Goal: Task Accomplishment & Management: Use online tool/utility

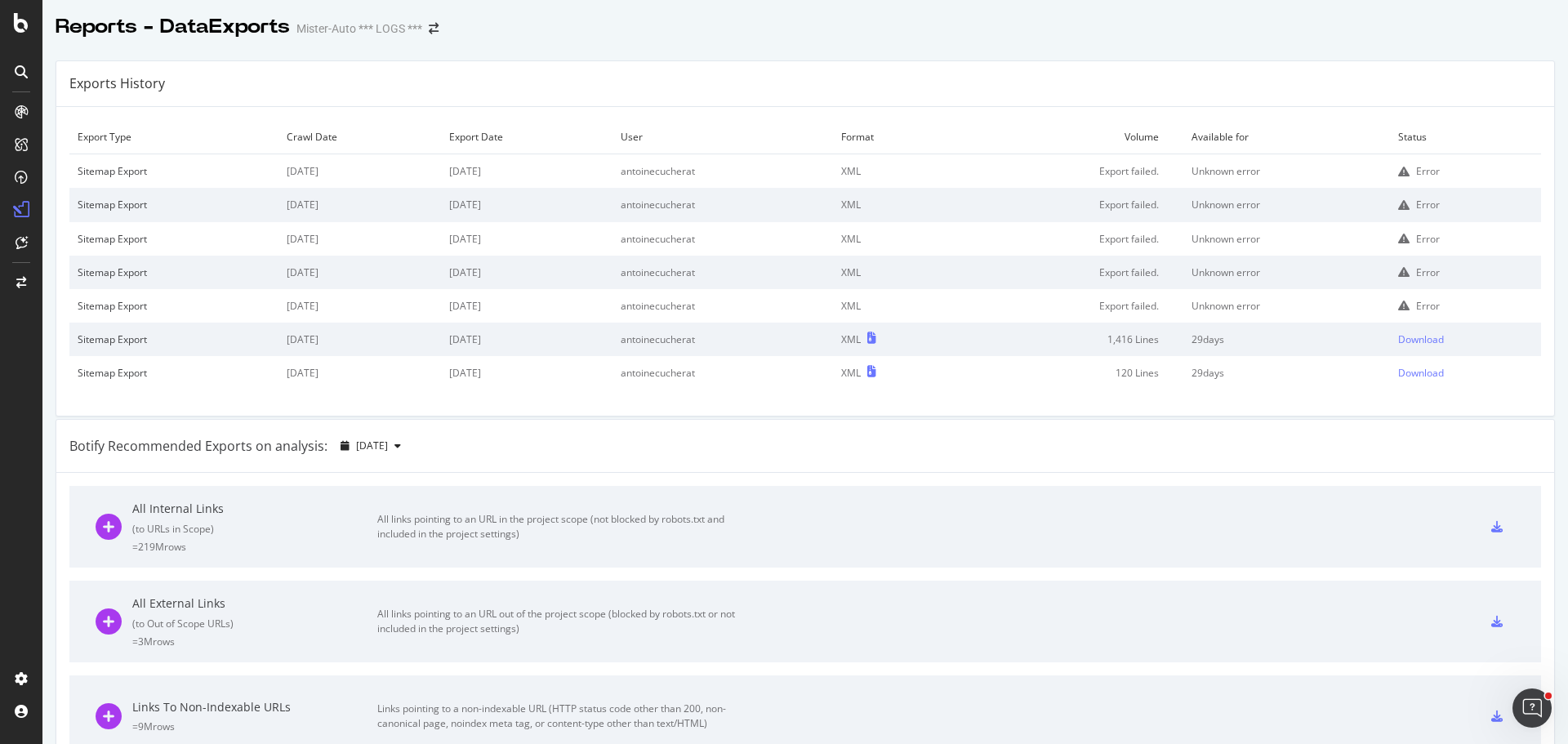
click at [1008, 91] on div "Exports History" at bounding box center [805, 84] width 1497 height 46
drag, startPoint x: 1170, startPoint y: 94, endPoint x: 1033, endPoint y: 89, distance: 137.1
click at [1170, 94] on div "Exports History" at bounding box center [805, 84] width 1497 height 46
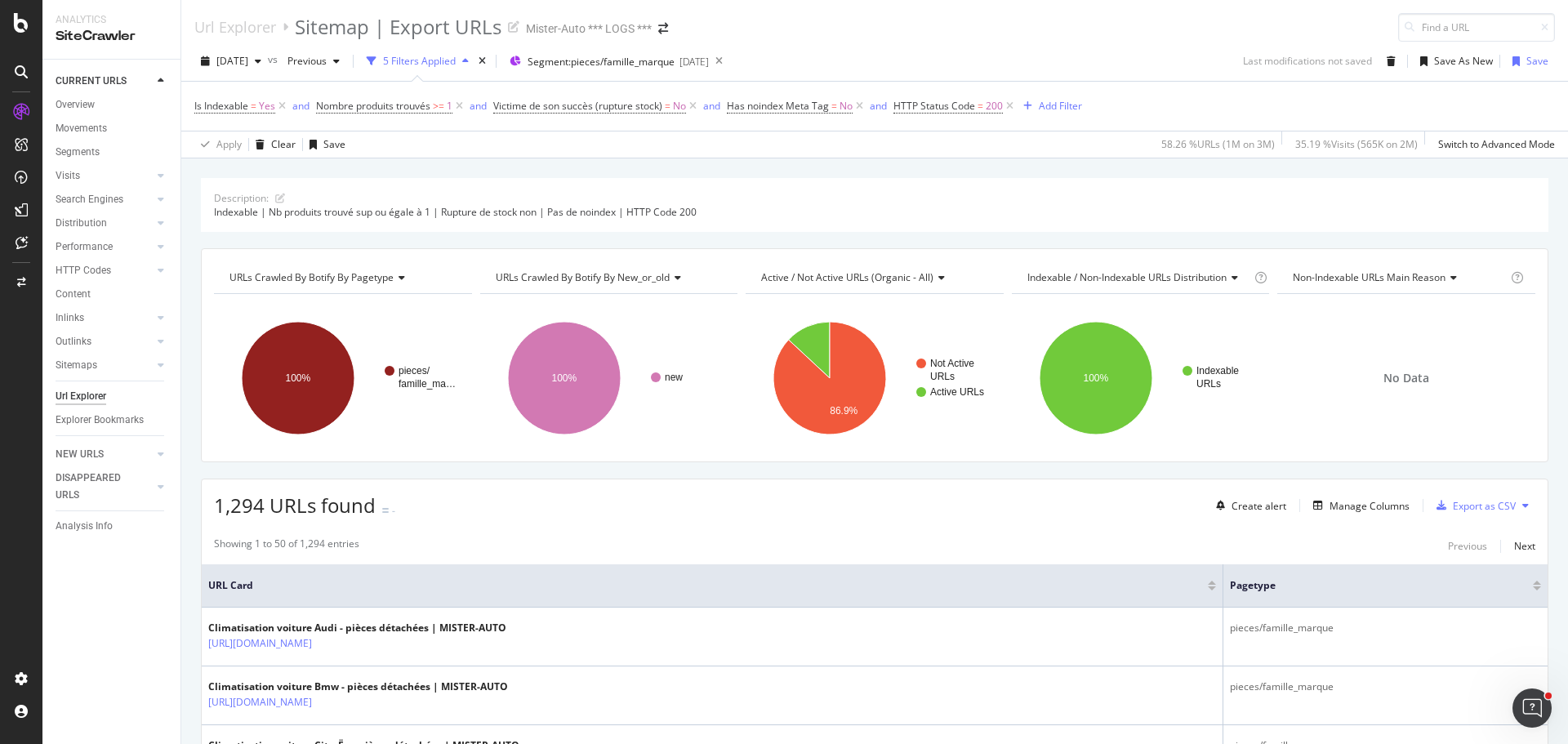
click at [1522, 510] on icon at bounding box center [1525, 505] width 7 height 9
click at [1443, 501] on span "Export XML Sitemaps" at bounding box center [1442, 506] width 96 height 15
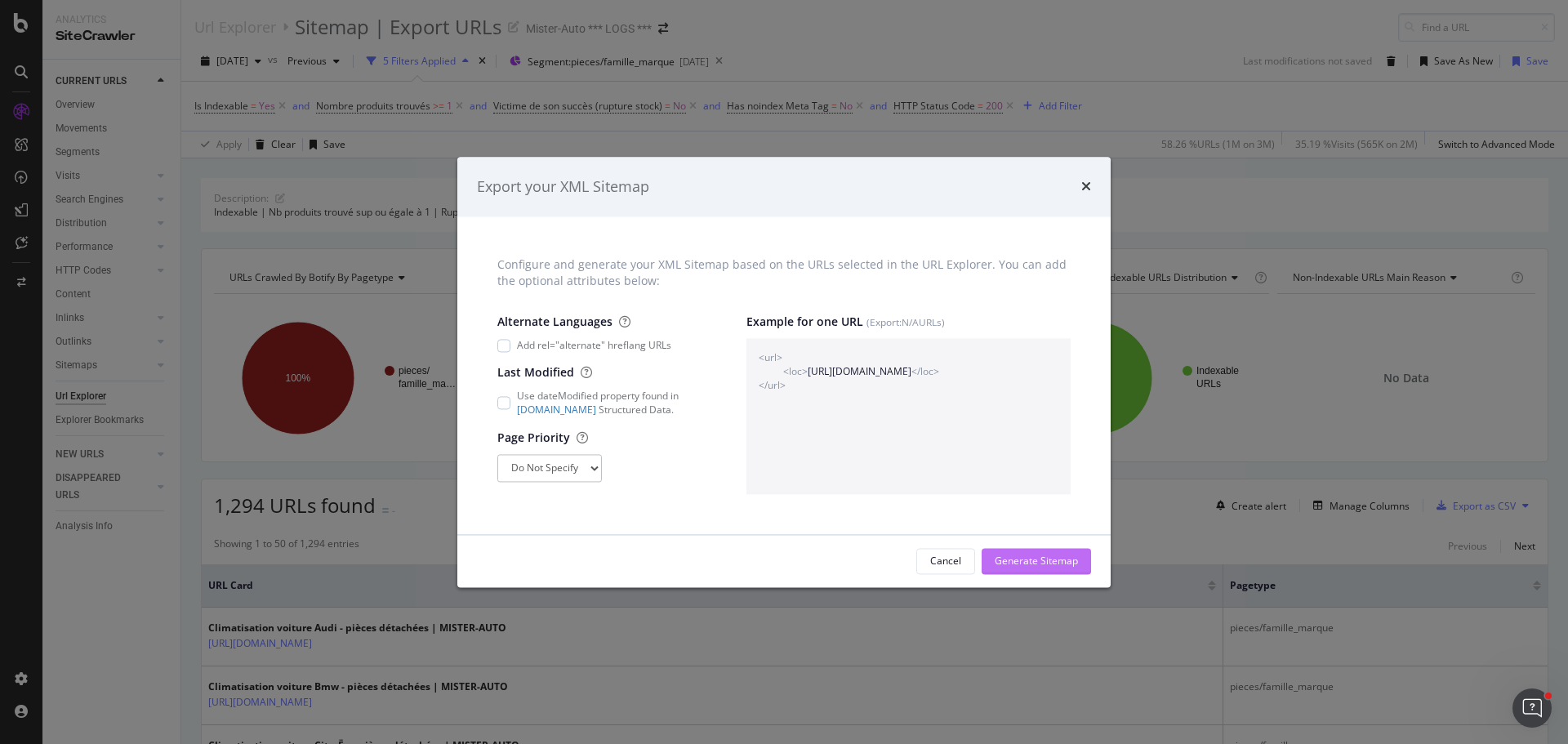
click at [1015, 560] on div "Generate Sitemap" at bounding box center [1036, 560] width 83 height 14
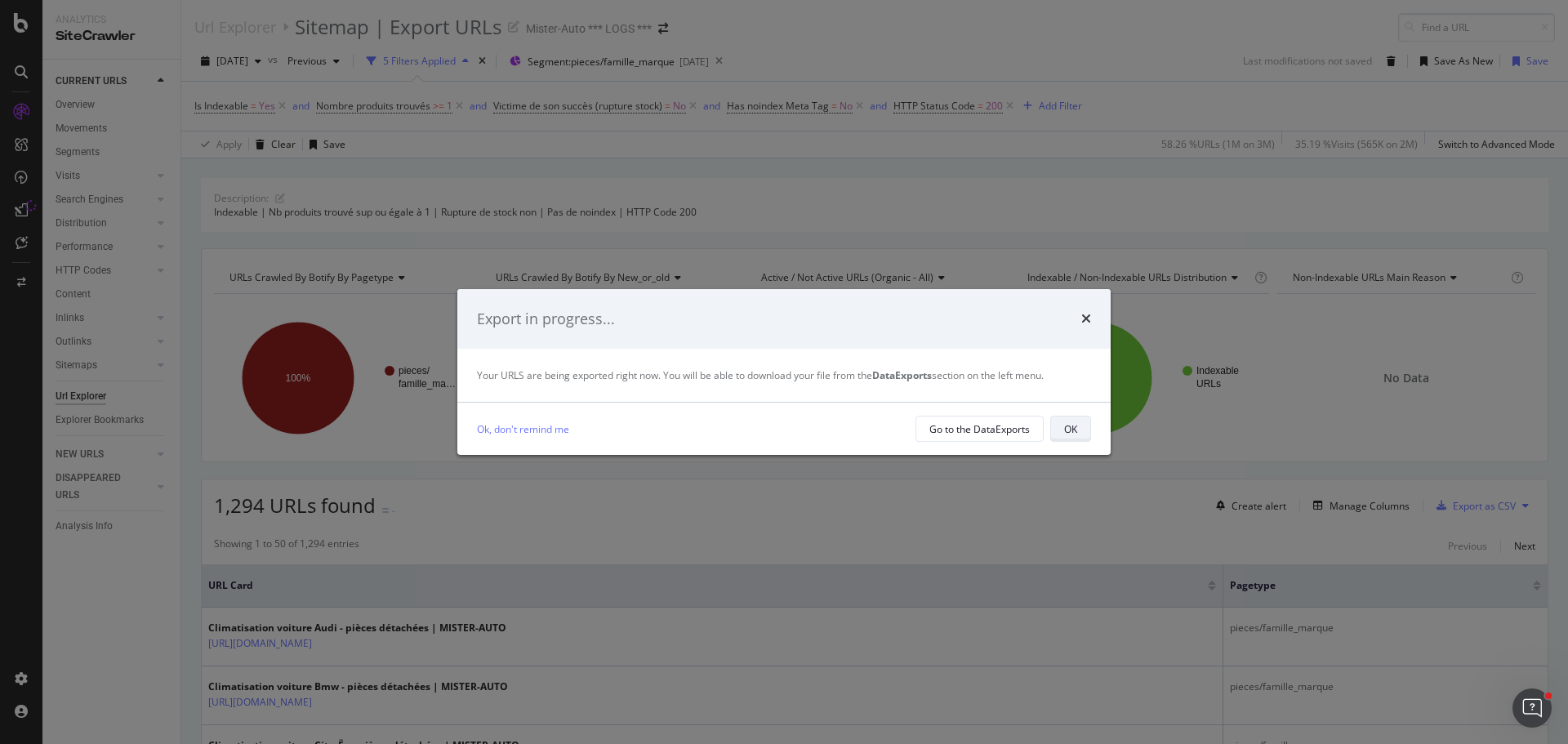
click at [1060, 422] on button "OK" at bounding box center [1070, 429] width 41 height 26
click at [1077, 422] on button "OK" at bounding box center [1070, 429] width 41 height 26
